Goal: Transaction & Acquisition: Purchase product/service

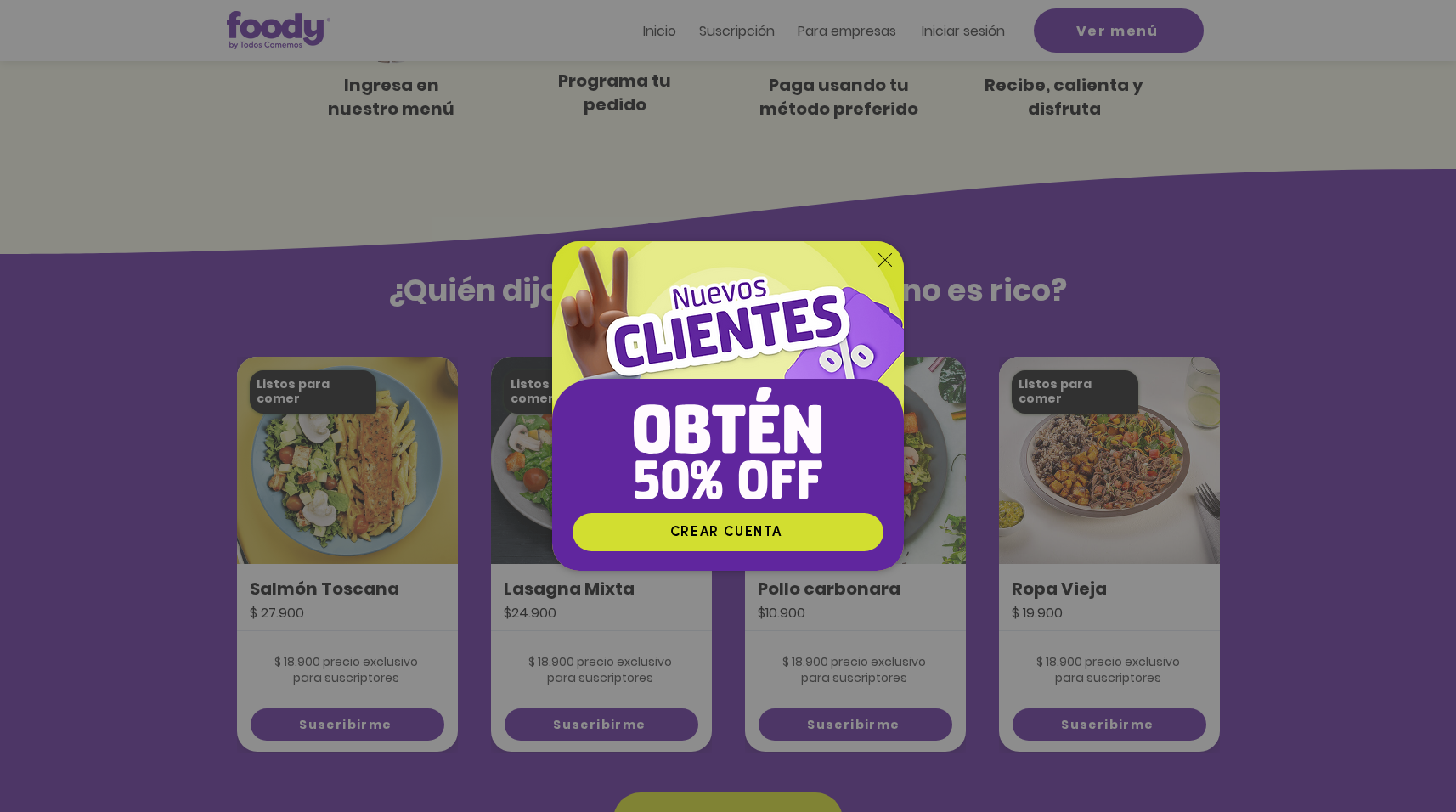
click at [881, 255] on icon "Volver al sitio" at bounding box center [884, 260] width 14 height 14
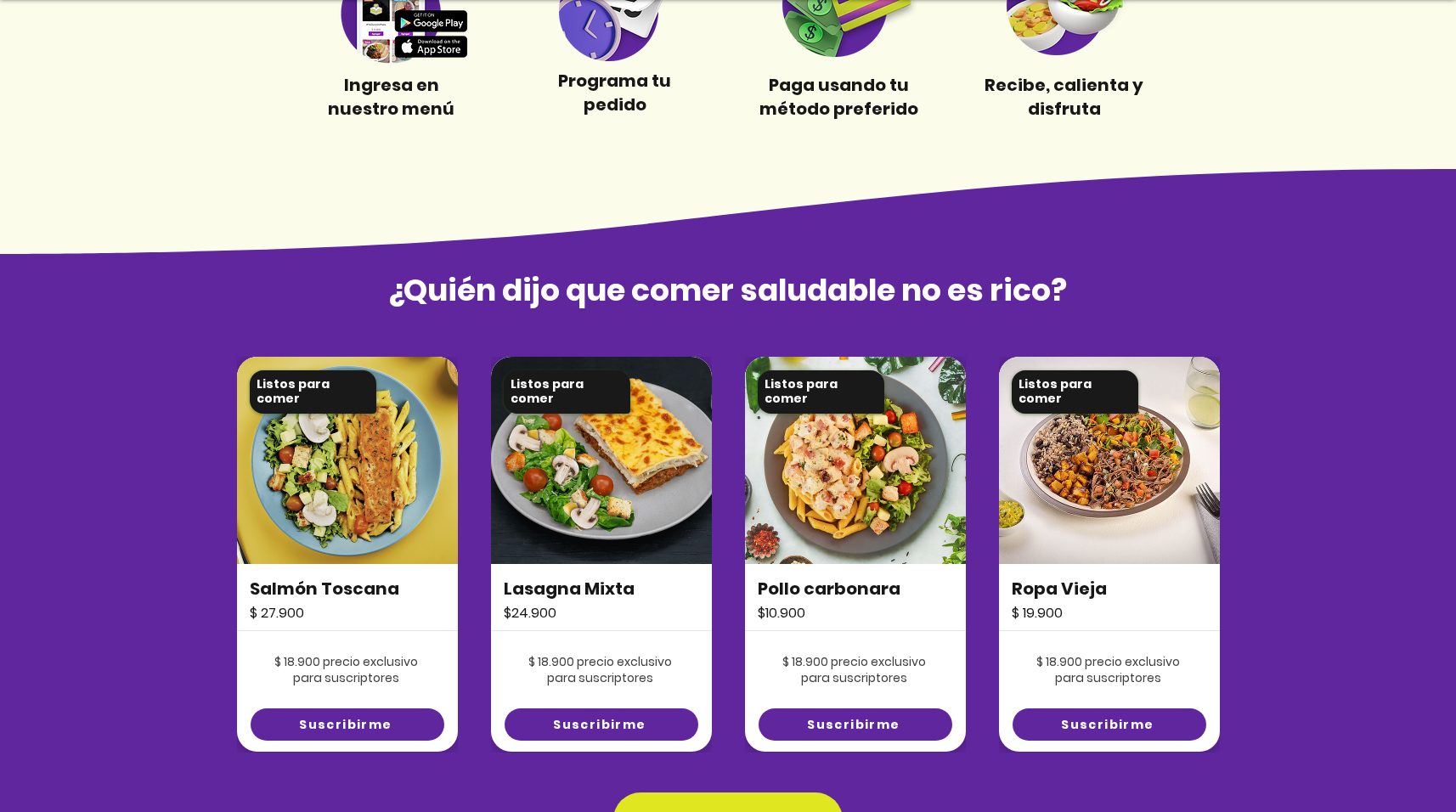
scroll to position [1101, 0]
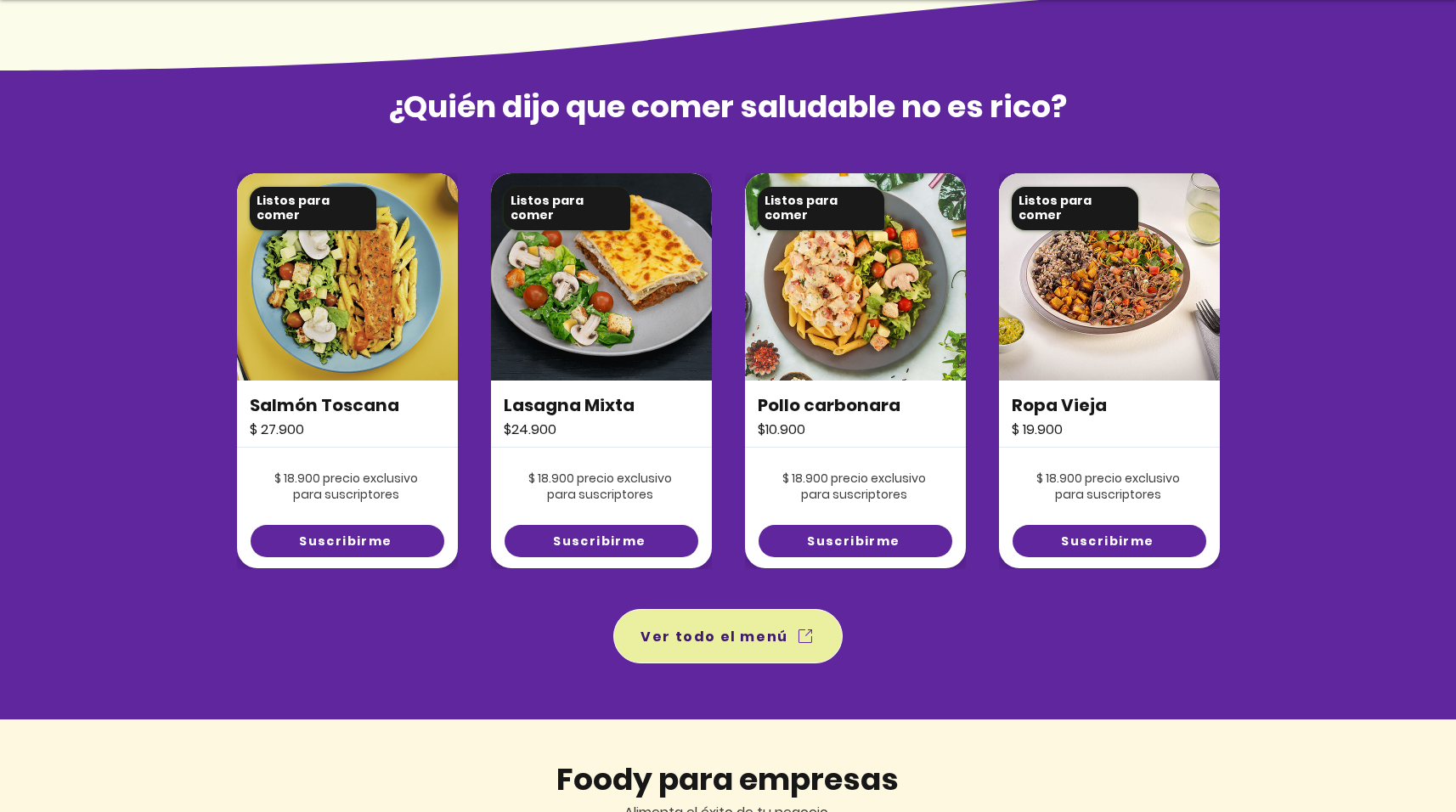
click at [725, 636] on span "Ver todo el menú" at bounding box center [714, 636] width 148 height 21
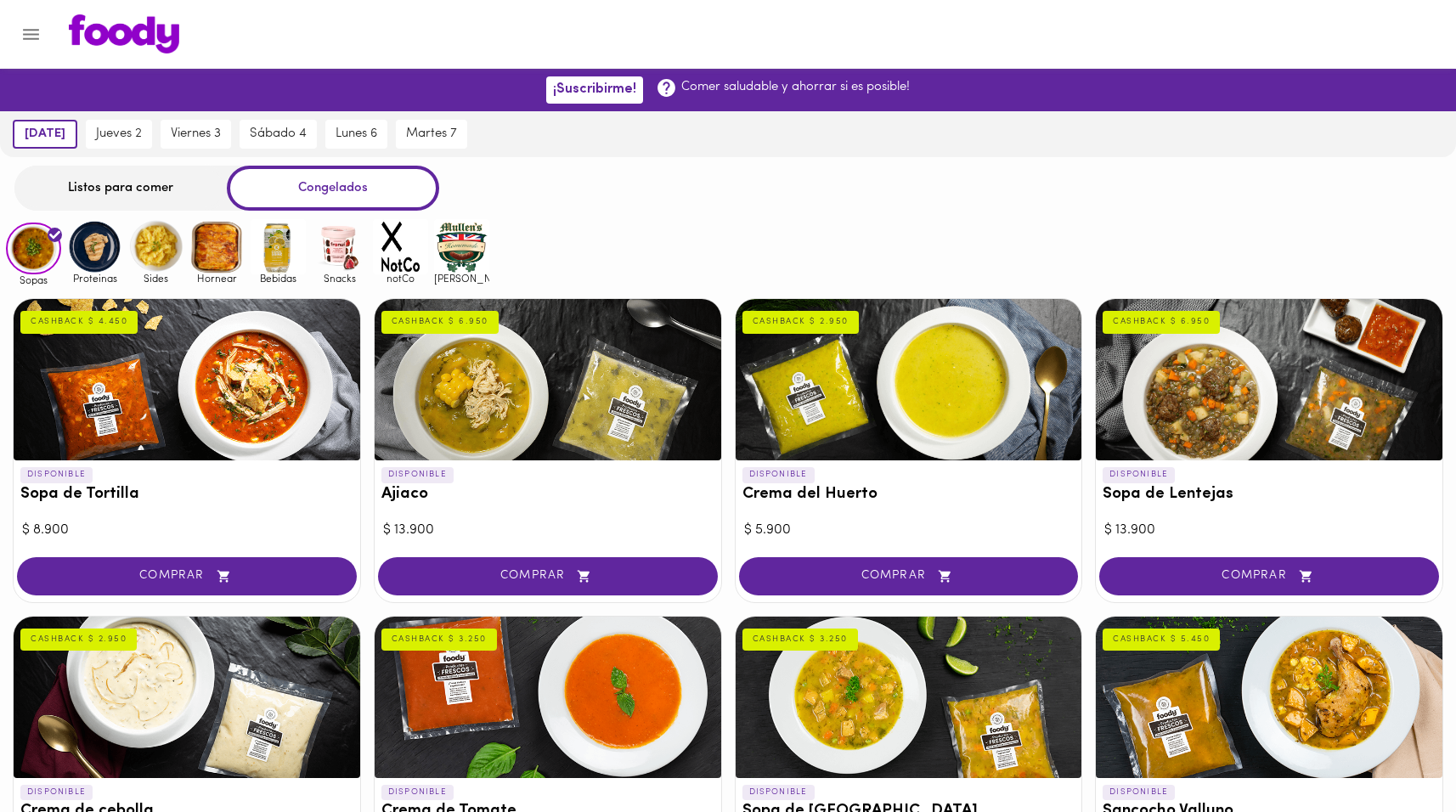
click at [94, 264] on img at bounding box center [94, 246] width 55 height 55
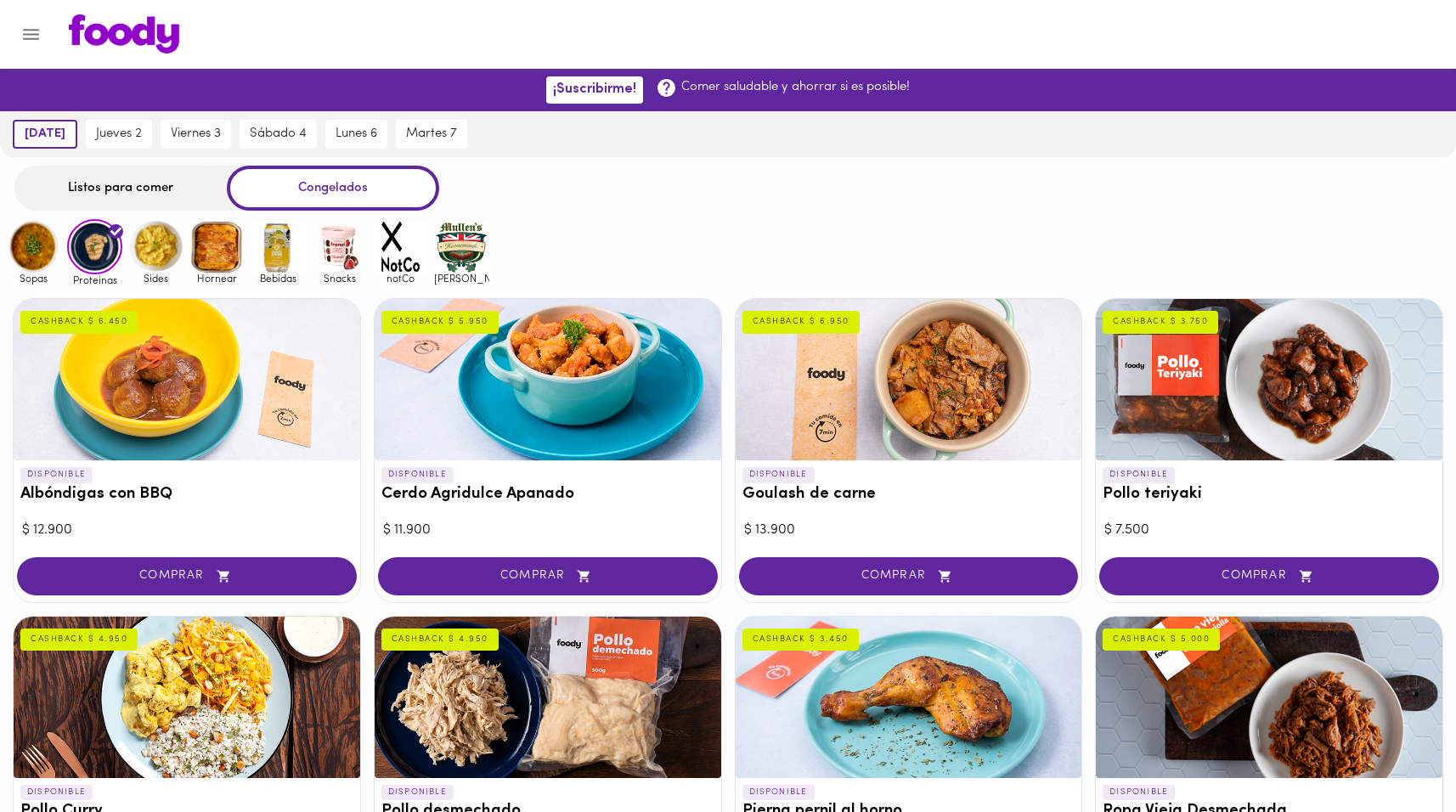
click at [174, 255] on img at bounding box center [155, 246] width 55 height 55
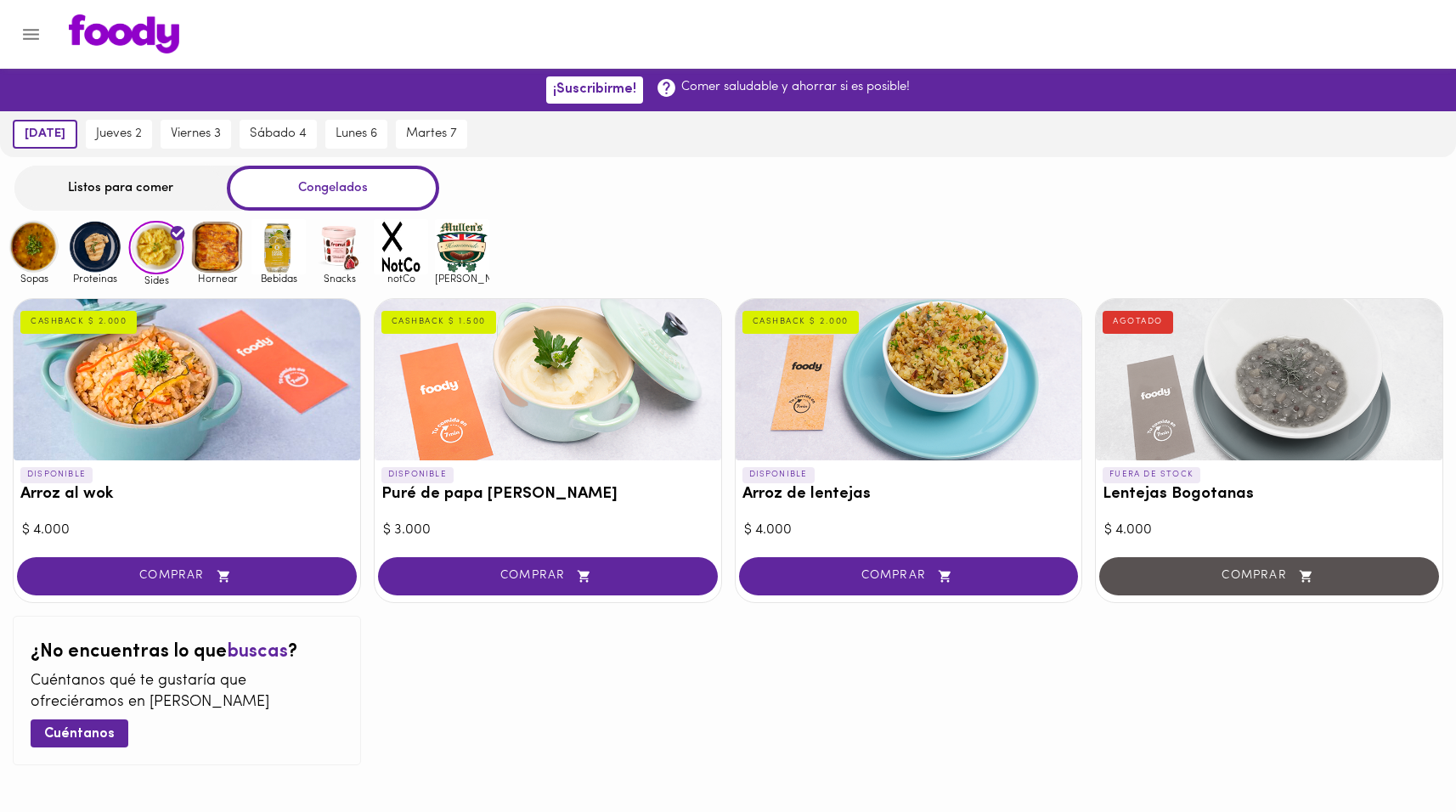
click at [225, 249] on img at bounding box center [217, 246] width 55 height 55
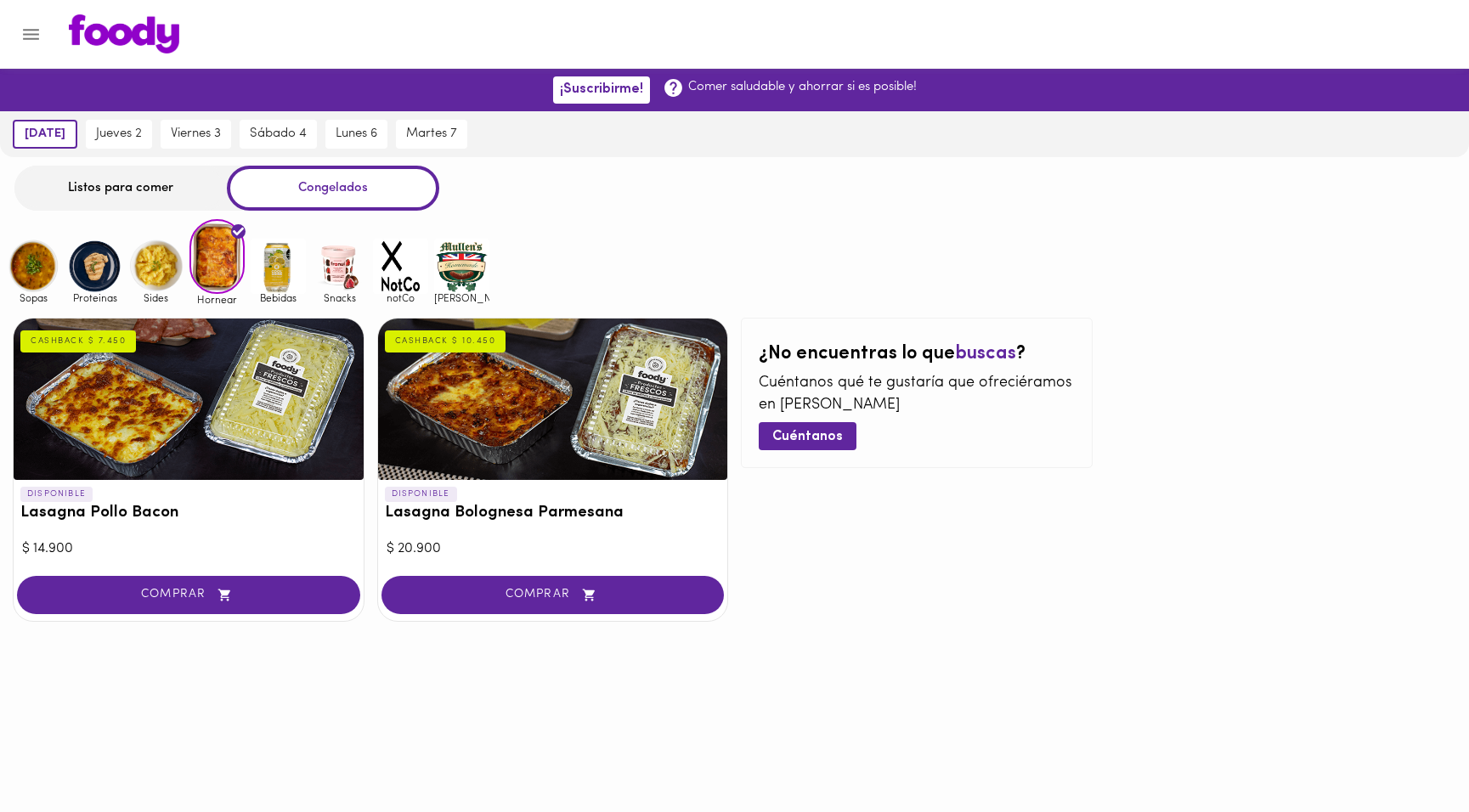
click at [273, 264] on img at bounding box center [278, 265] width 55 height 55
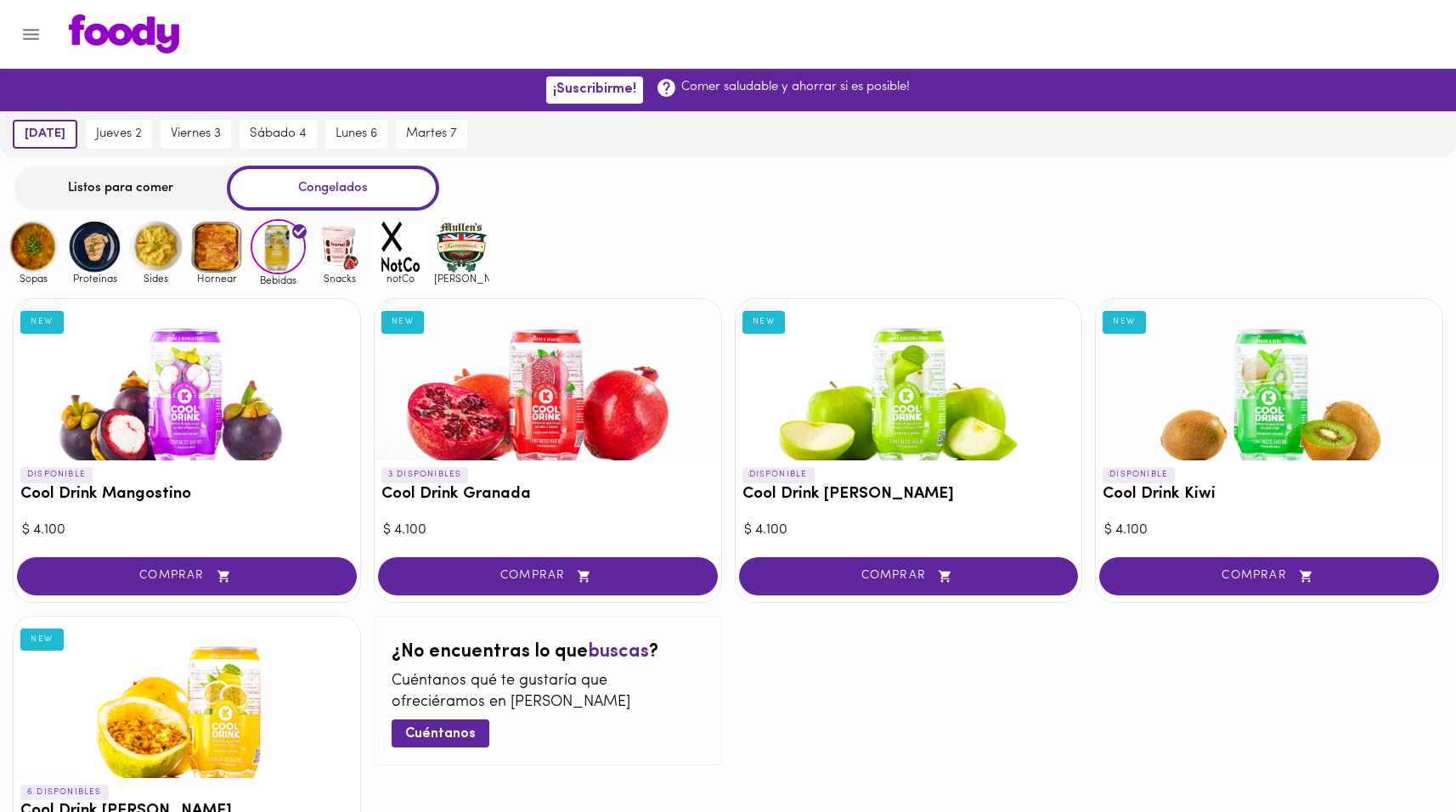
click at [312, 270] on img at bounding box center [339, 246] width 55 height 55
